Goal: Information Seeking & Learning: Learn about a topic

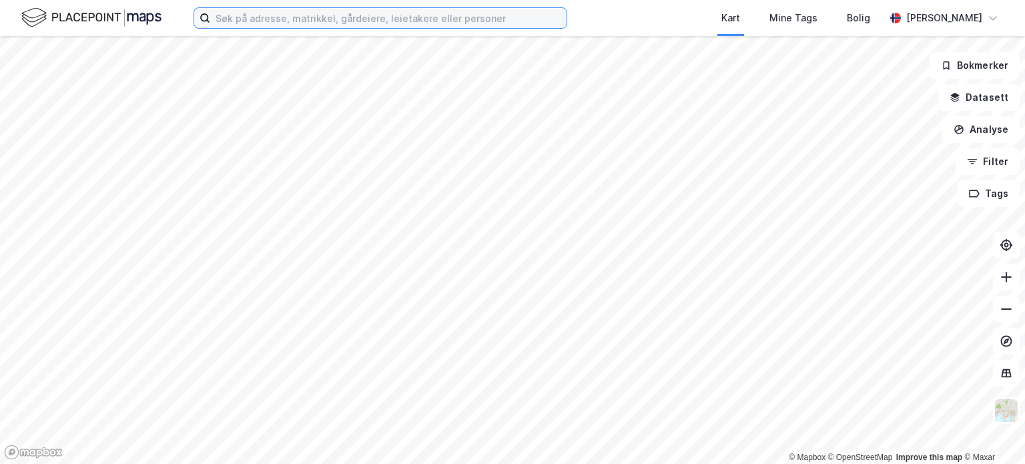
click at [362, 21] on input at bounding box center [388, 18] width 356 height 20
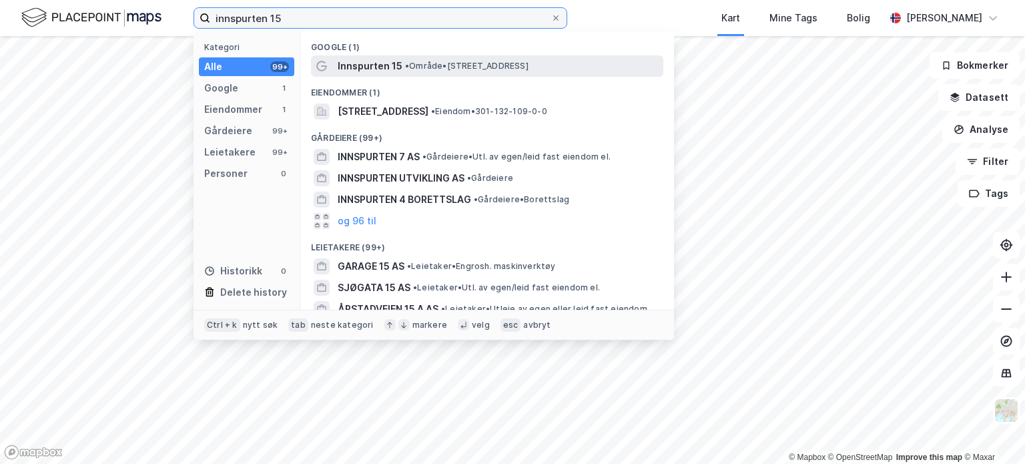
type input "innspurten 15"
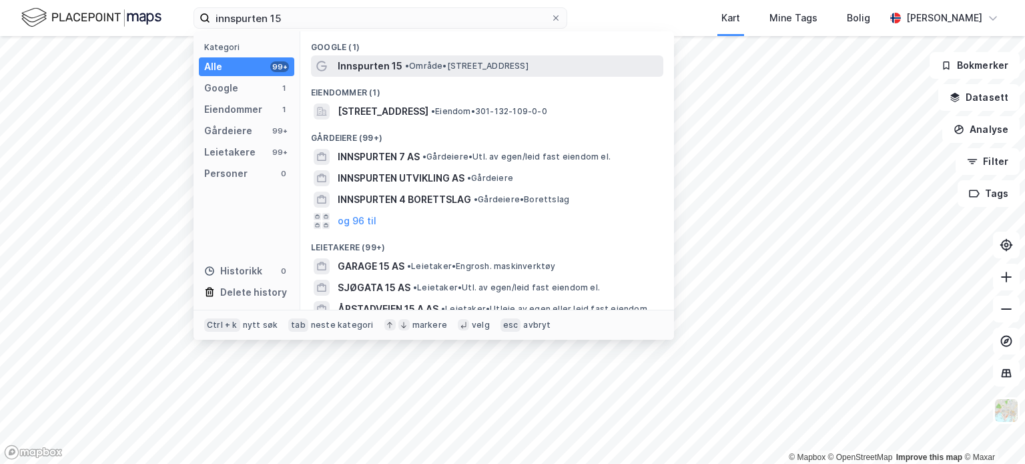
click at [374, 66] on span "Innspurten 15" at bounding box center [370, 66] width 65 height 16
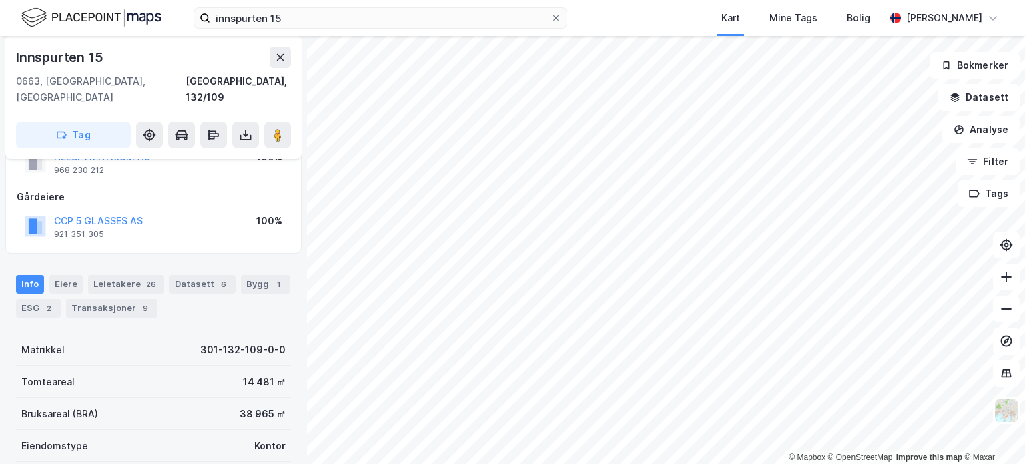
scroll to position [52, 0]
click at [0, 0] on button "CCP 5 GLASSES AS" at bounding box center [0, 0] width 0 height 0
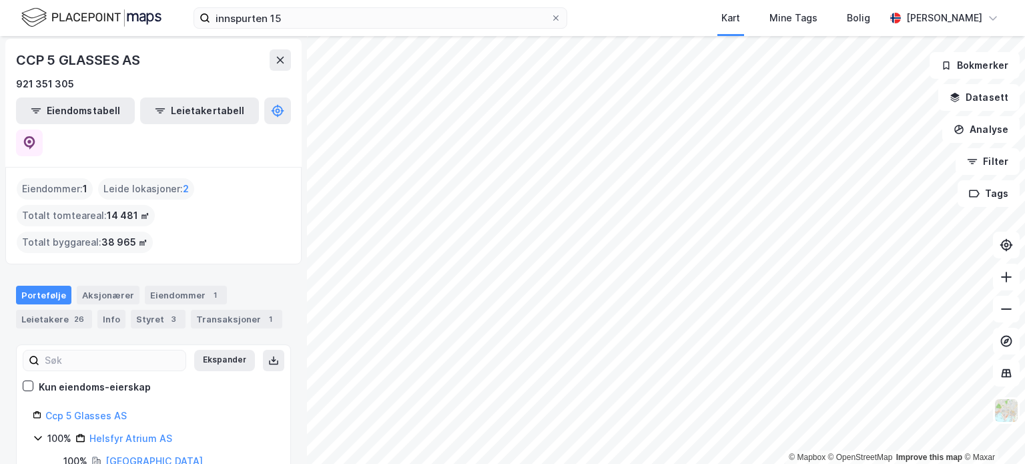
scroll to position [46, 0]
click at [91, 285] on div "Aksjonærer" at bounding box center [108, 294] width 63 height 19
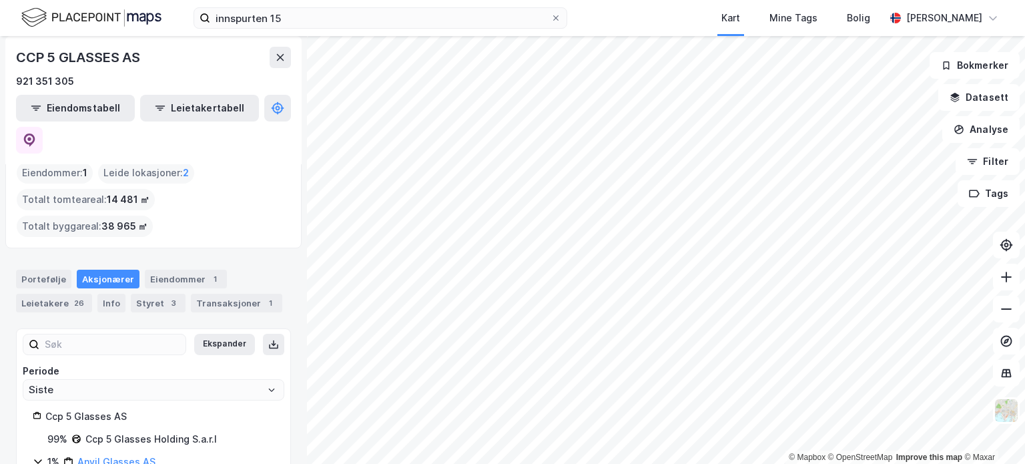
scroll to position [63, 0]
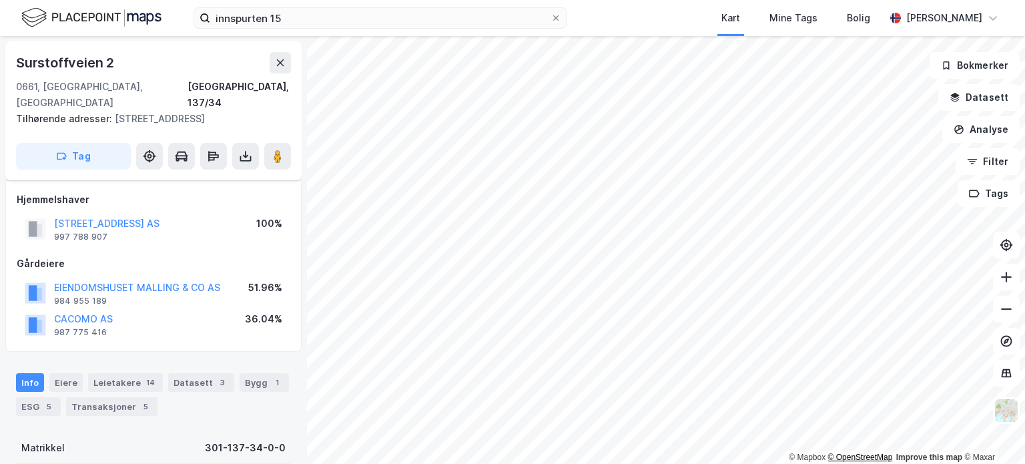
scroll to position [52, 0]
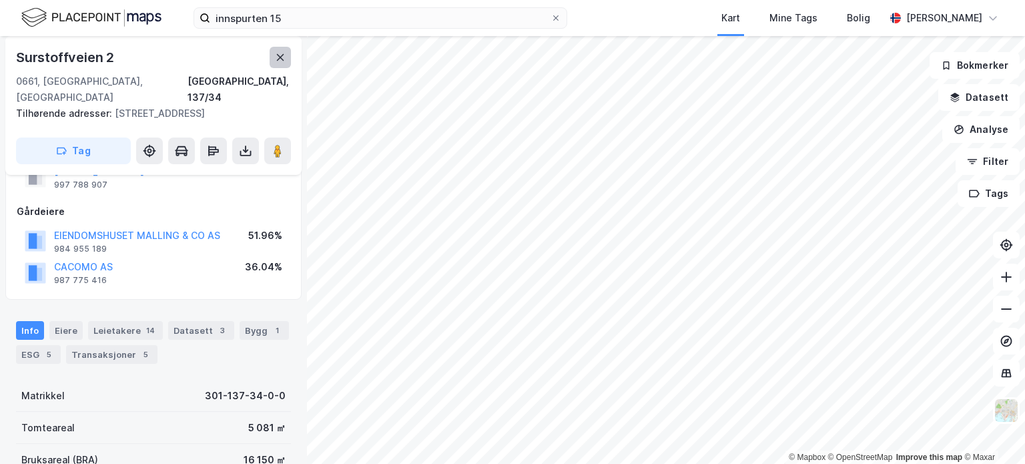
click at [276, 58] on icon at bounding box center [280, 57] width 11 height 11
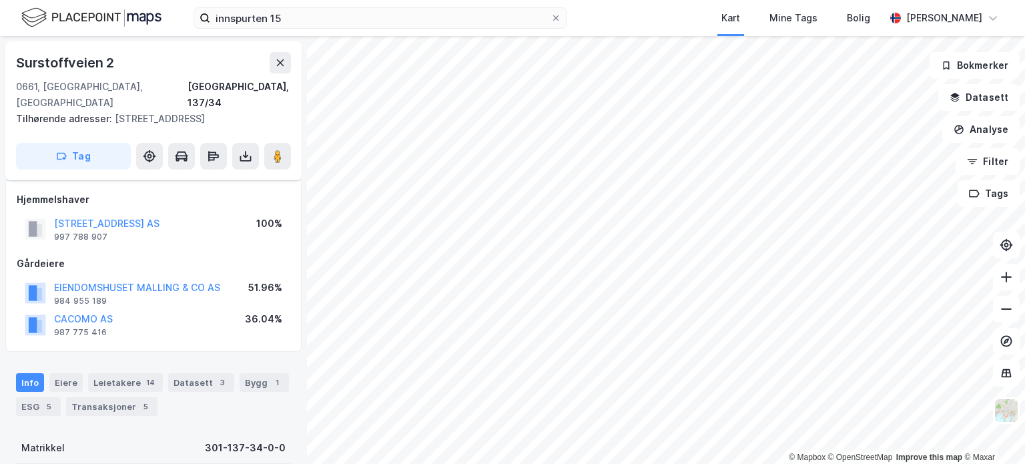
scroll to position [52, 0]
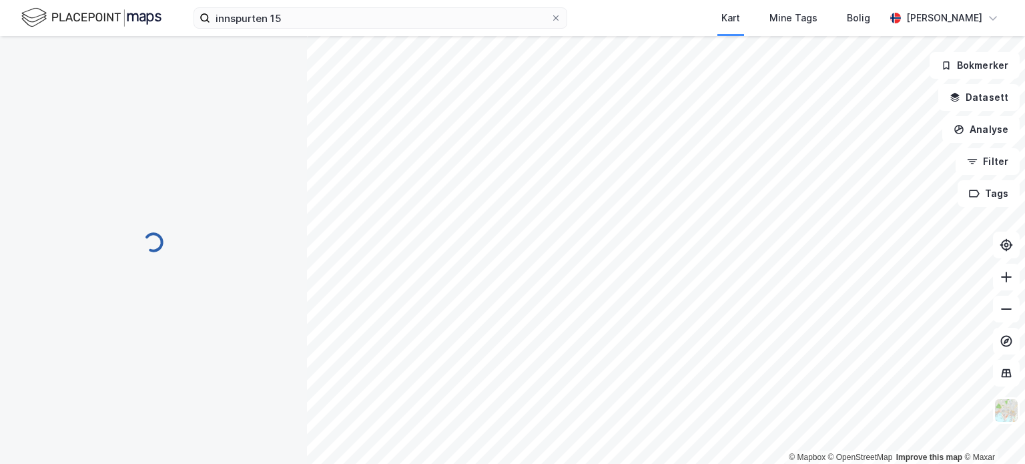
scroll to position [52, 0]
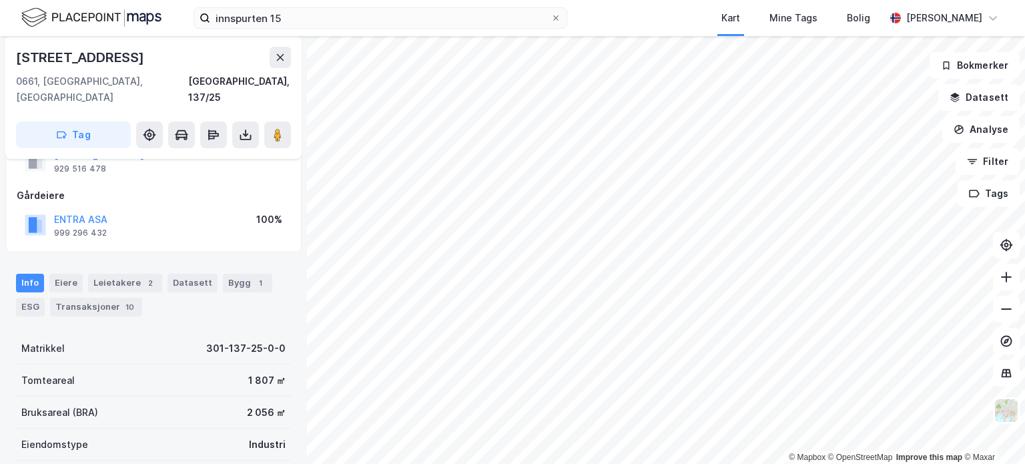
scroll to position [52, 0]
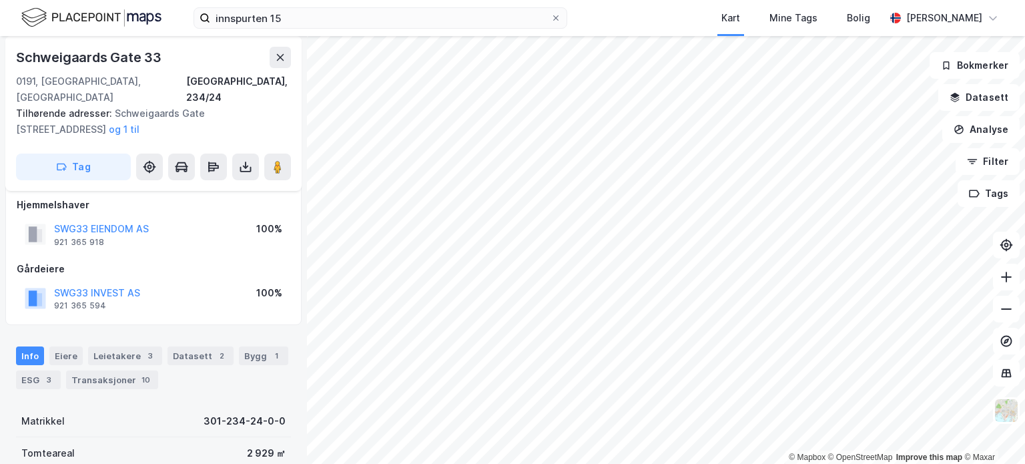
scroll to position [9, 0]
click at [0, 0] on button "SWG33 INVEST AS" at bounding box center [0, 0] width 0 height 0
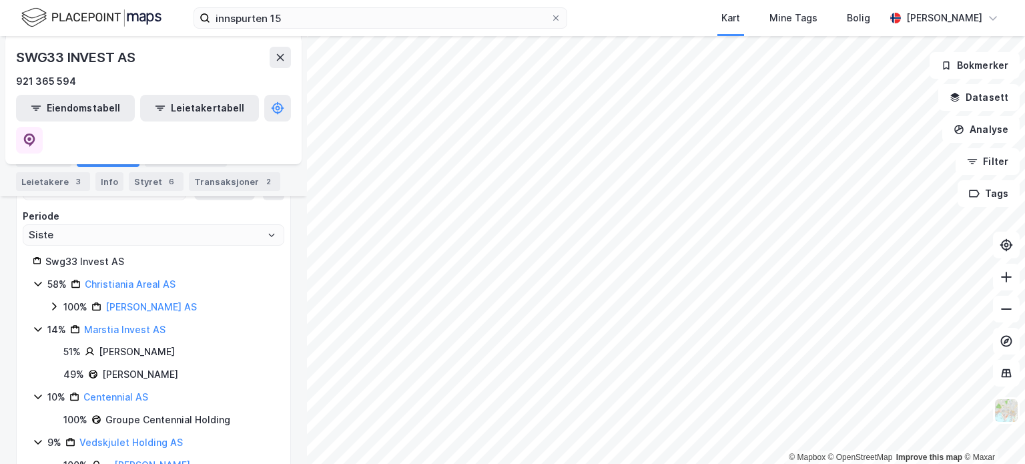
scroll to position [218, 0]
click at [56, 178] on div "Leietakere 3" at bounding box center [53, 181] width 74 height 19
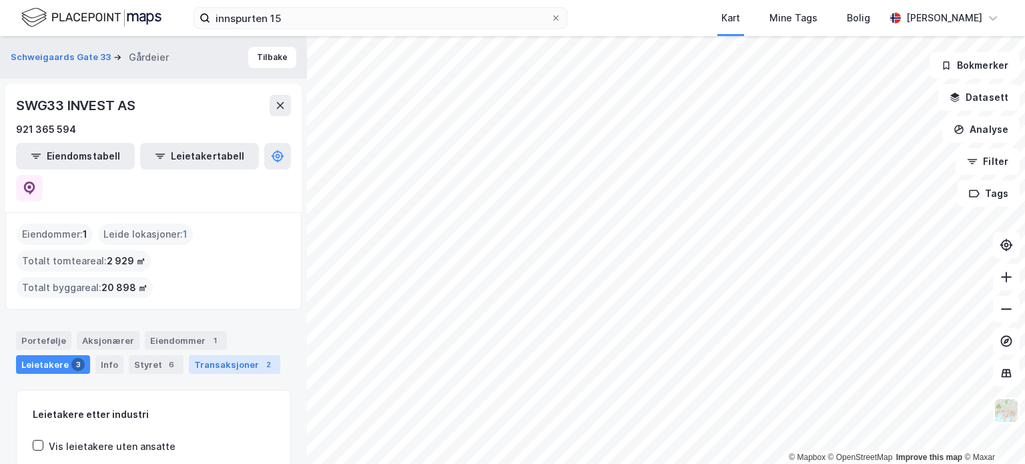
click at [216, 355] on div "Transaksjoner 2" at bounding box center [234, 364] width 91 height 19
